Goal: Task Accomplishment & Management: Use online tool/utility

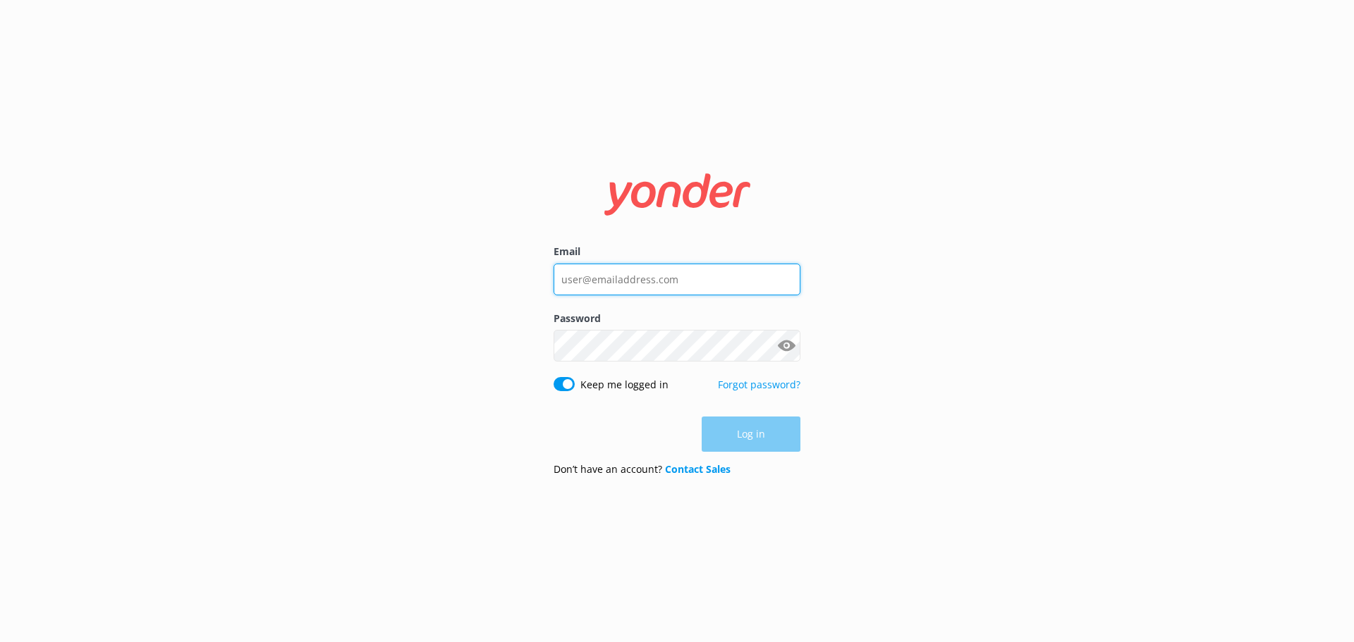
click at [637, 293] on input "Email" at bounding box center [677, 280] width 247 height 32
type input "[PERSON_NAME][EMAIL_ADDRESS][DOMAIN_NAME]"
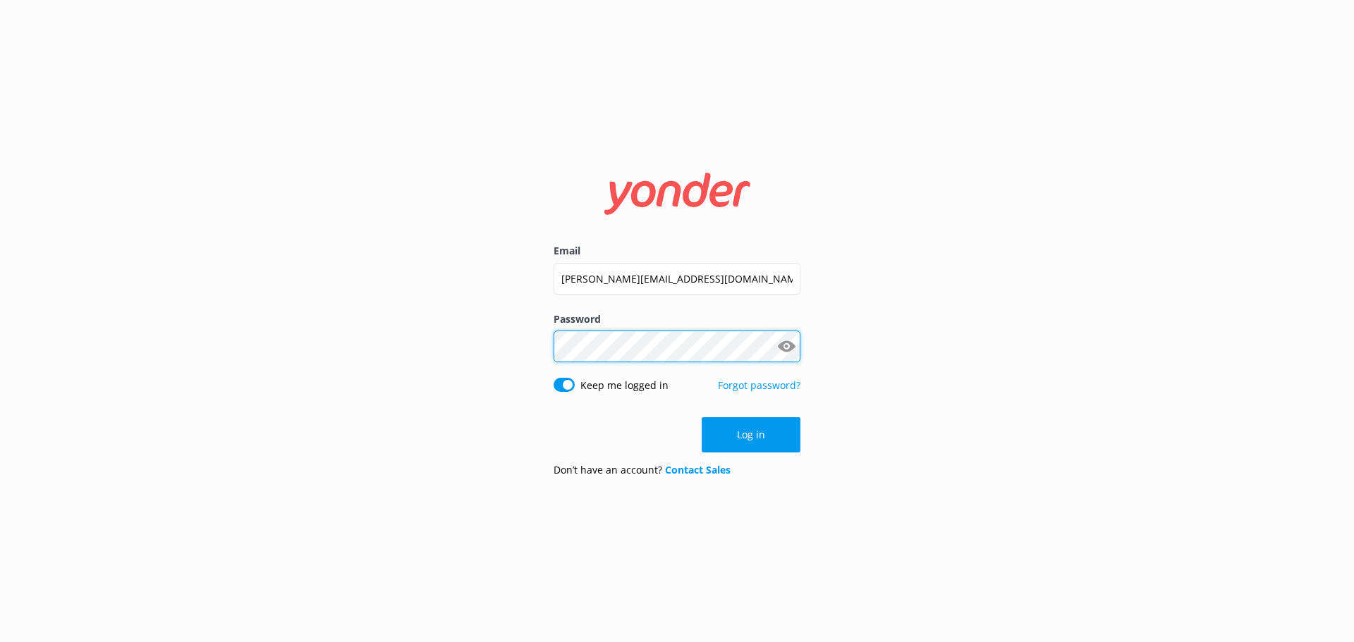
click button "Log in" at bounding box center [751, 434] width 99 height 35
